Goal: Information Seeking & Learning: Find specific fact

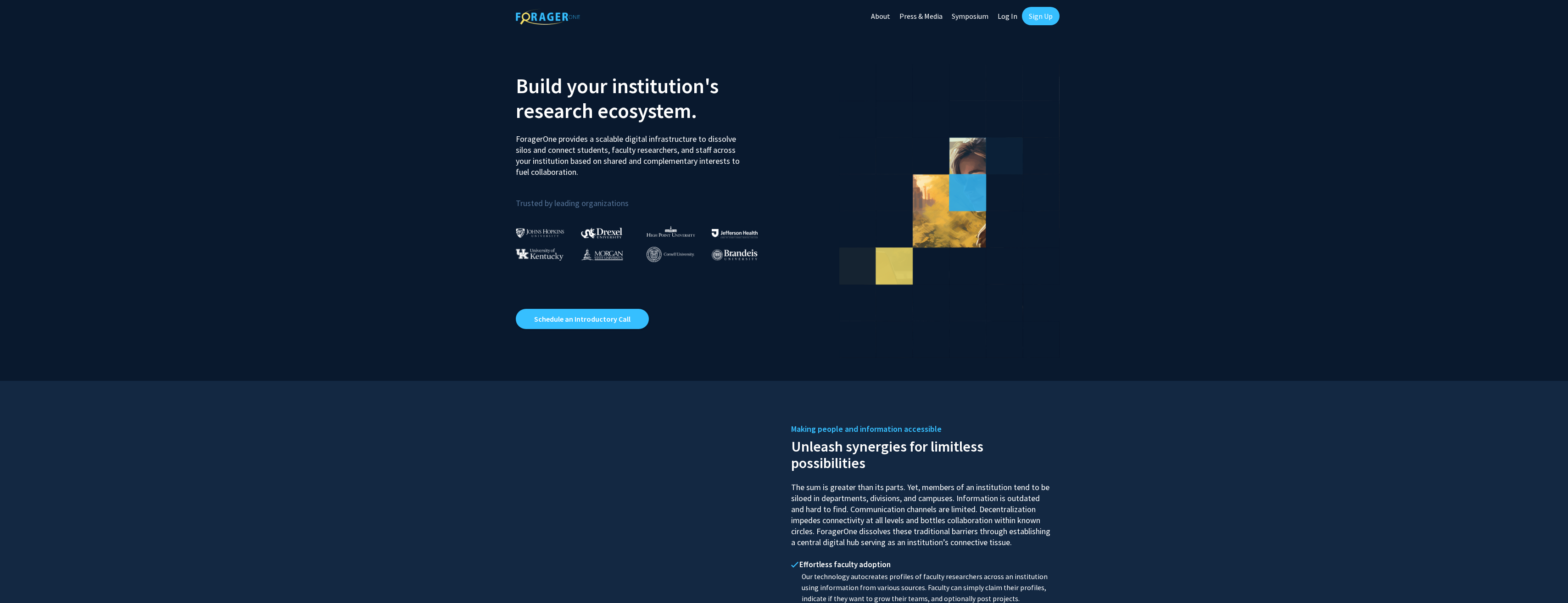
click at [1013, 19] on link "Log In" at bounding box center [1008, 16] width 29 height 32
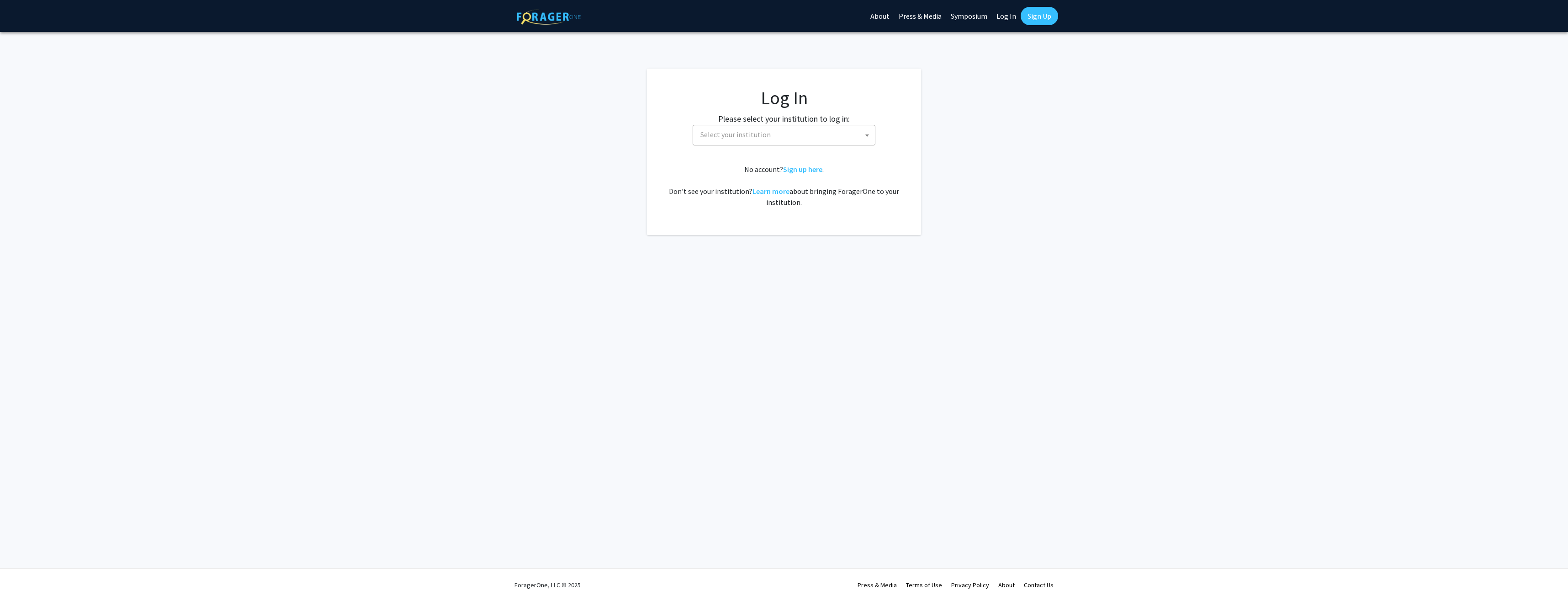
click at [774, 134] on span "Select your institution" at bounding box center [786, 135] width 178 height 19
select select "1"
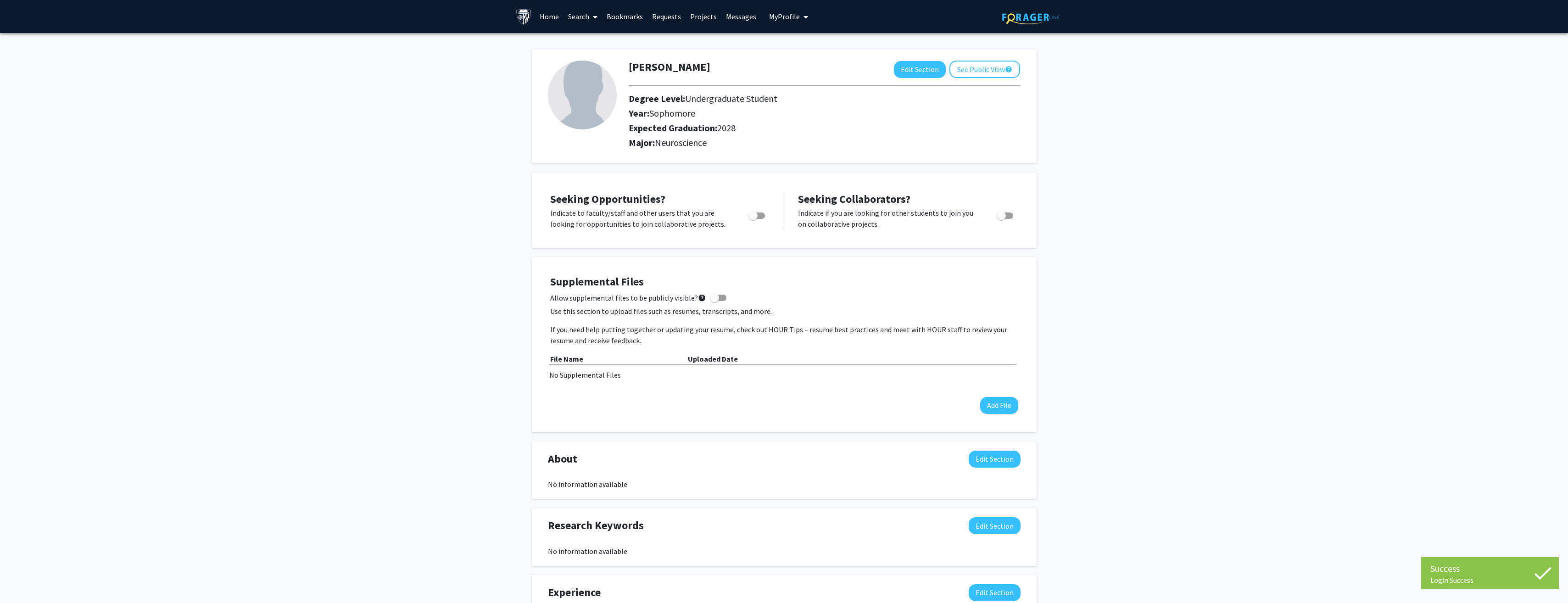
click at [587, 12] on link "Search" at bounding box center [583, 16] width 39 height 32
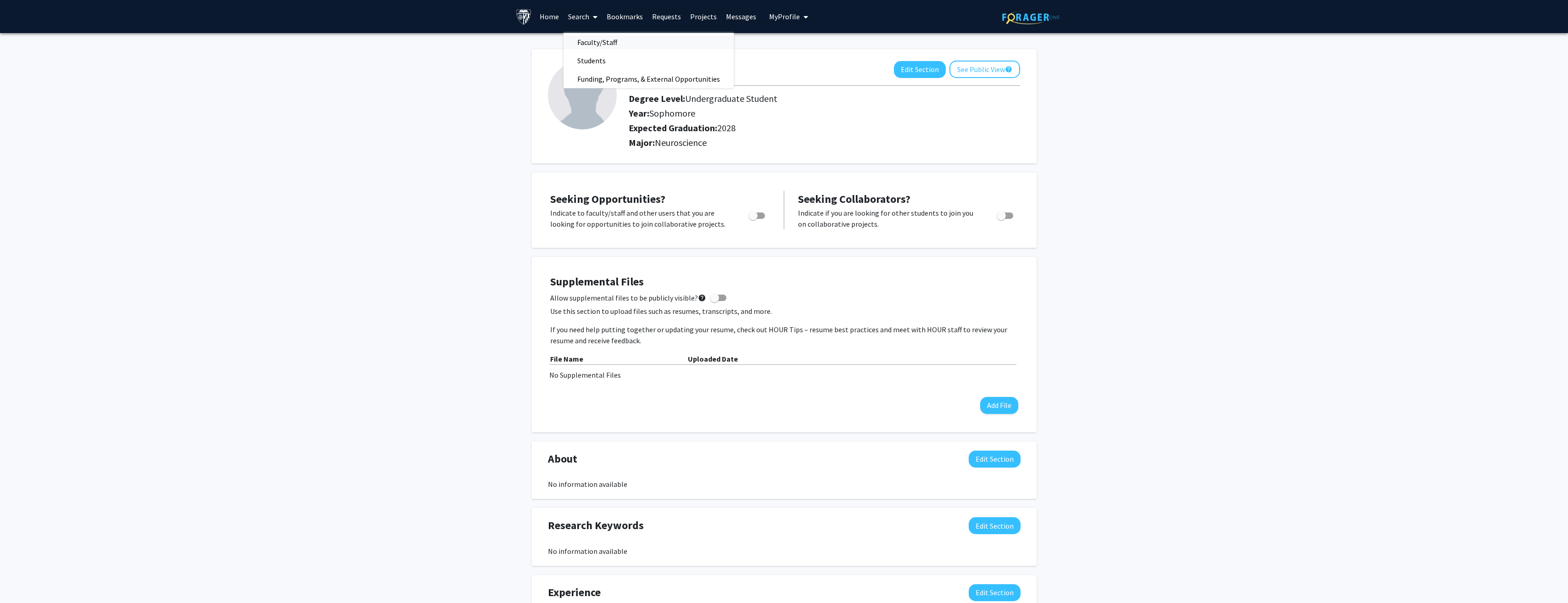
click at [612, 42] on span "Faculty/Staff" at bounding box center [597, 42] width 67 height 19
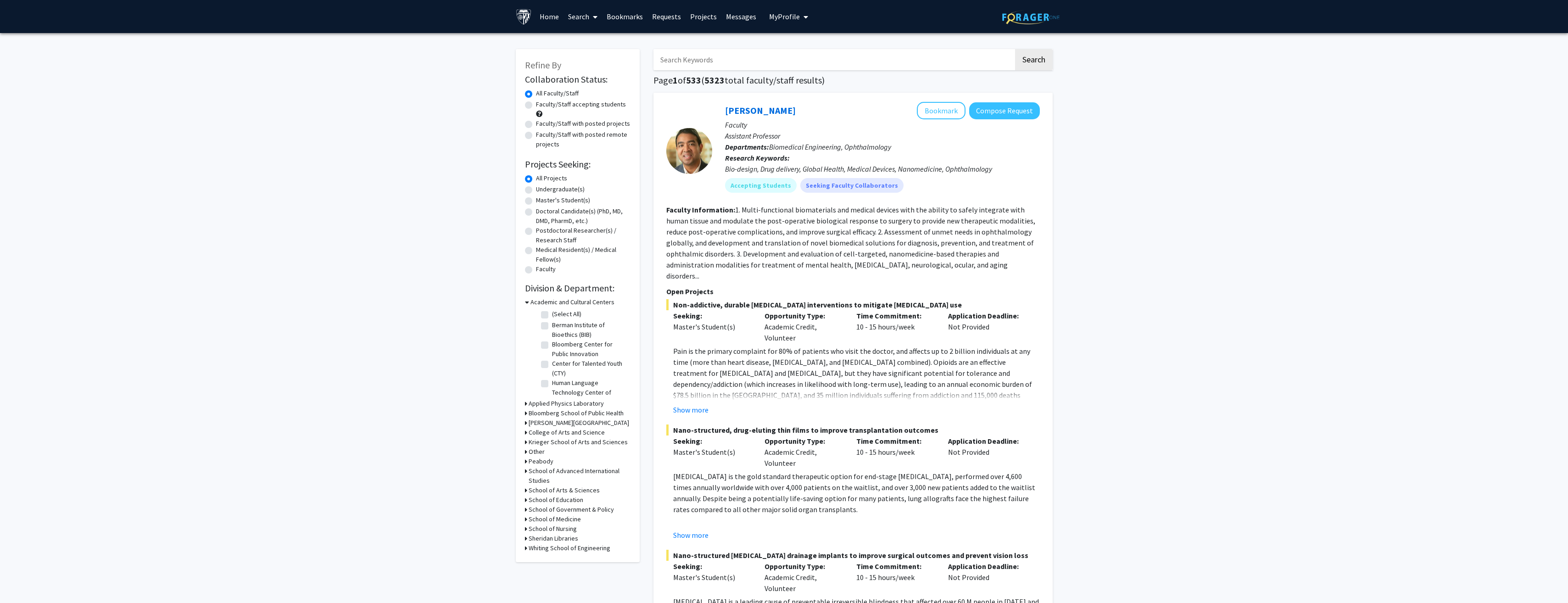
click at [734, 61] on input "Search Keywords" at bounding box center [833, 59] width 360 height 21
type input "bci"
click at [1015, 49] on button "Search" at bounding box center [1033, 59] width 38 height 21
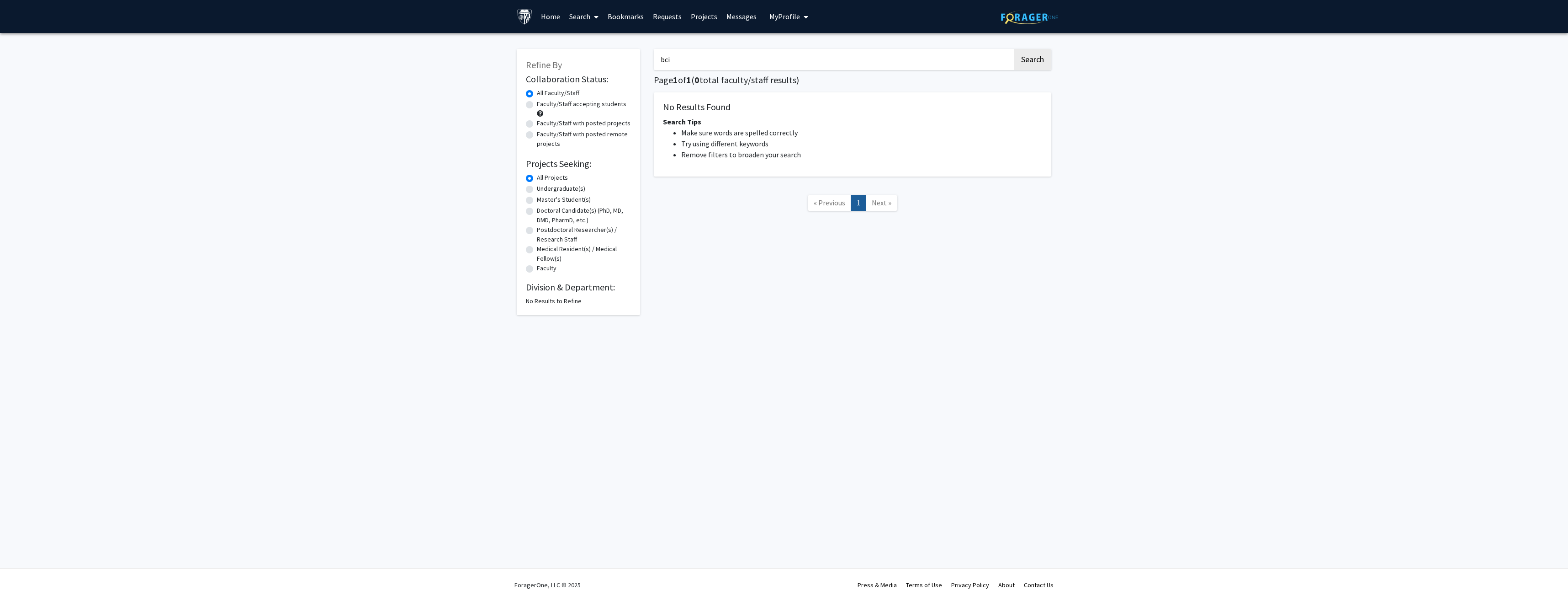
drag, startPoint x: 738, startPoint y: 58, endPoint x: 652, endPoint y: 61, distance: 86.1
click at [652, 61] on div "bci Search Page 1 of 1 ( 0 total faculty/staff results) No Results Found Search…" at bounding box center [852, 178] width 411 height 275
